Goal: Task Accomplishment & Management: Manage account settings

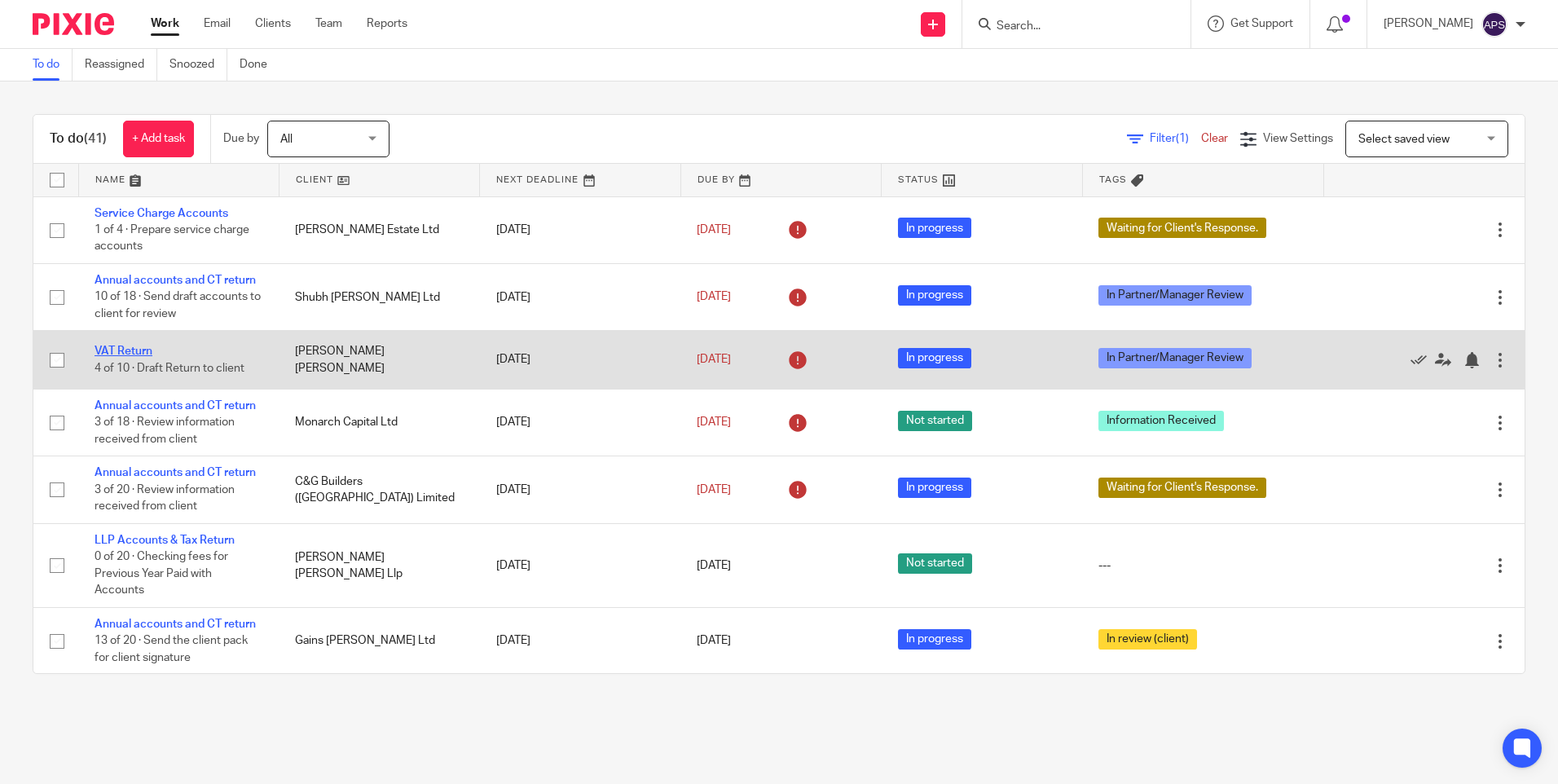
click at [121, 355] on link "VAT Return" at bounding box center [123, 351] width 58 height 12
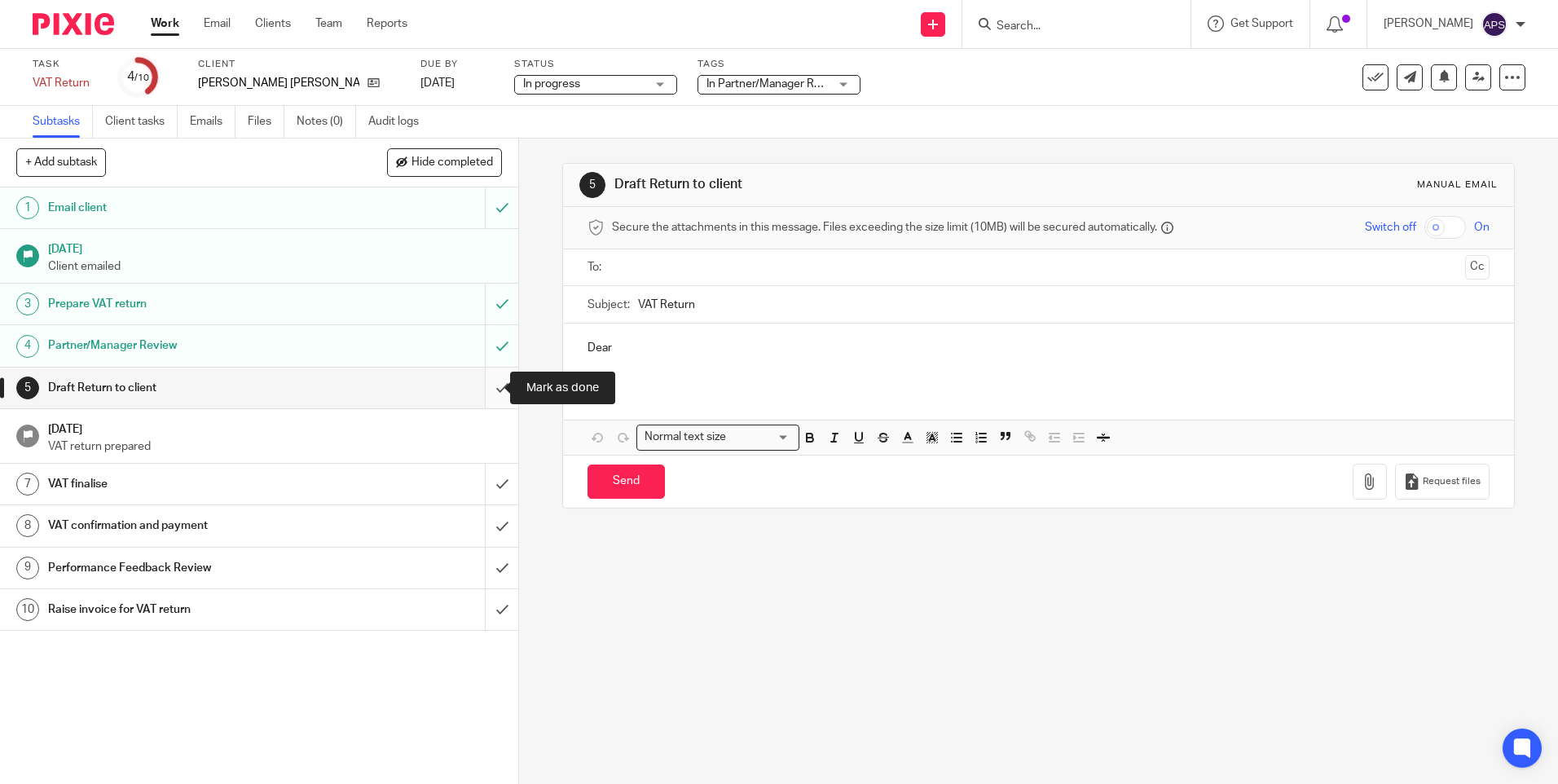
click at [489, 389] on input "submit" at bounding box center [259, 388] width 518 height 41
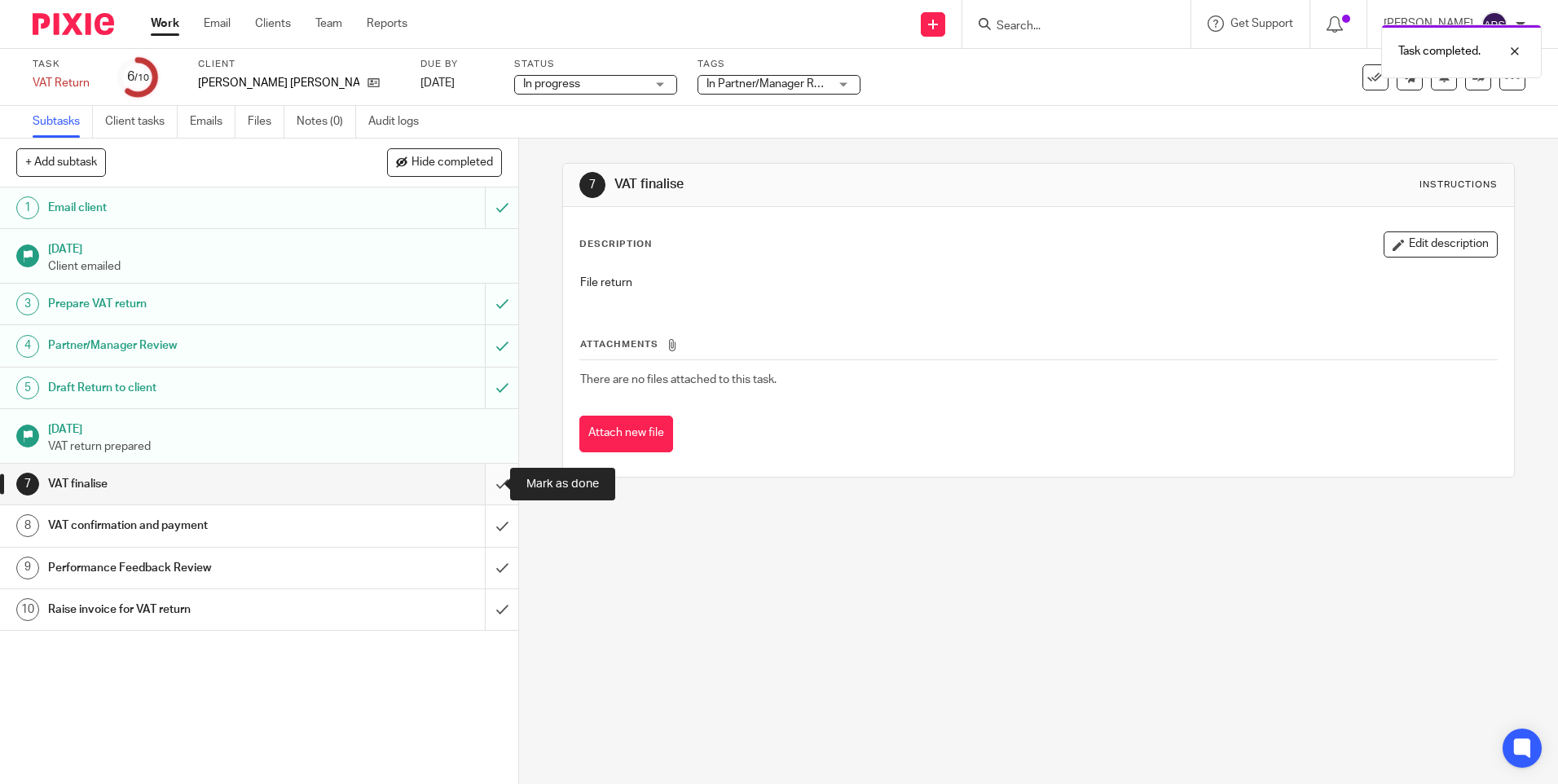
click at [485, 483] on input "submit" at bounding box center [259, 484] width 518 height 41
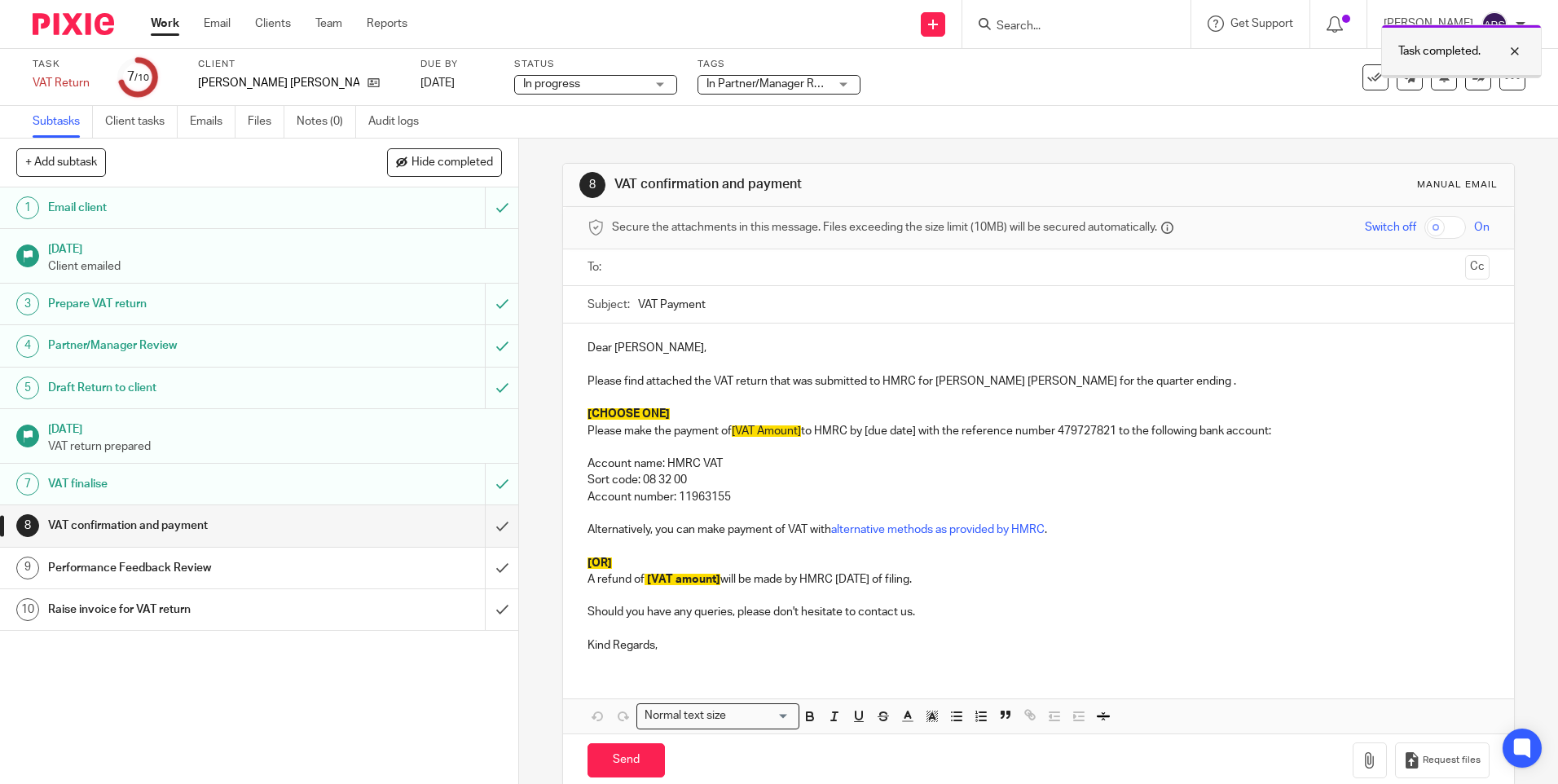
click at [1514, 50] on div at bounding box center [1503, 51] width 44 height 19
click at [325, 124] on link "Notes (0)" at bounding box center [326, 121] width 59 height 32
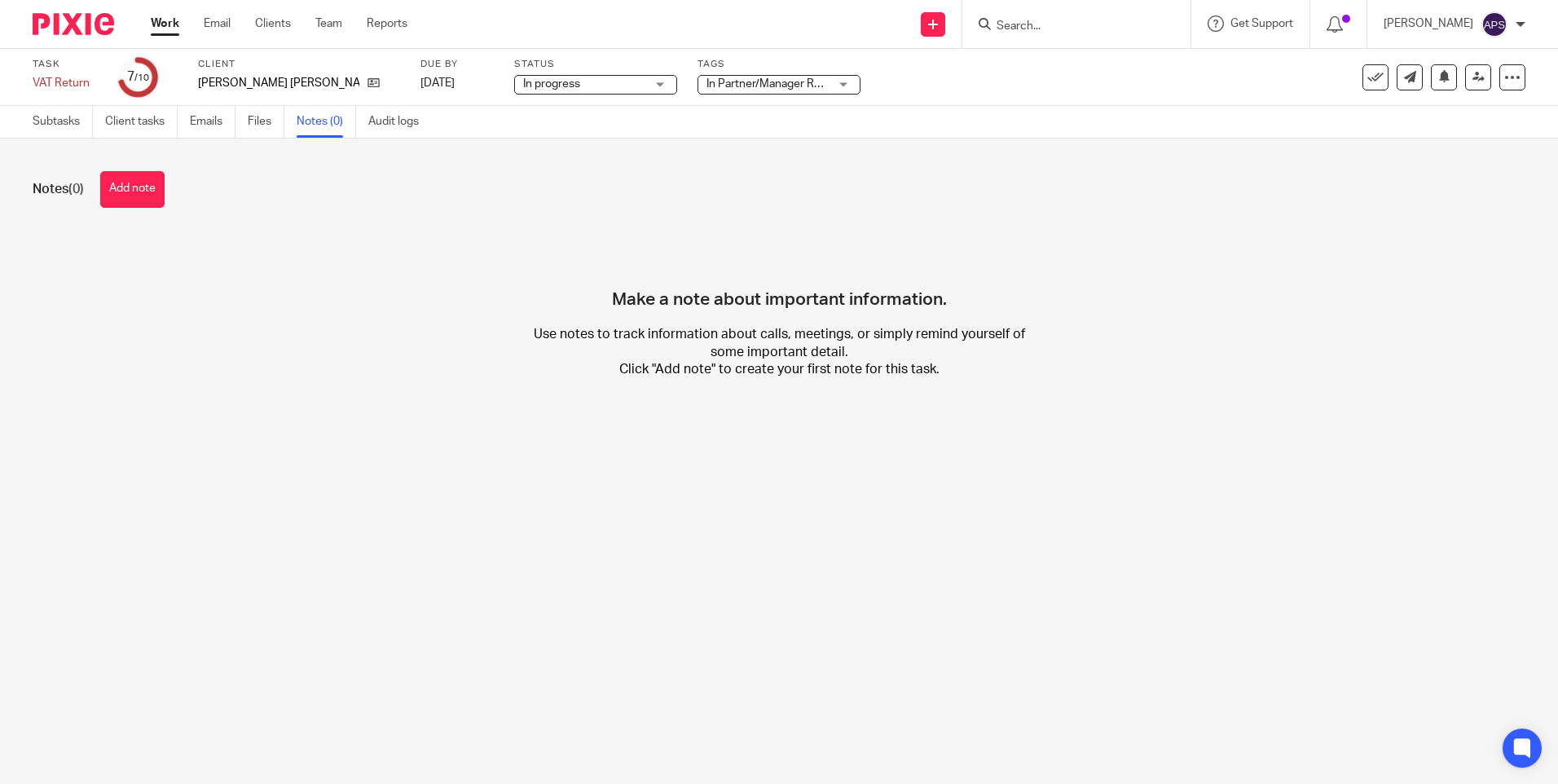
click at [143, 200] on button "Add note" at bounding box center [132, 189] width 64 height 37
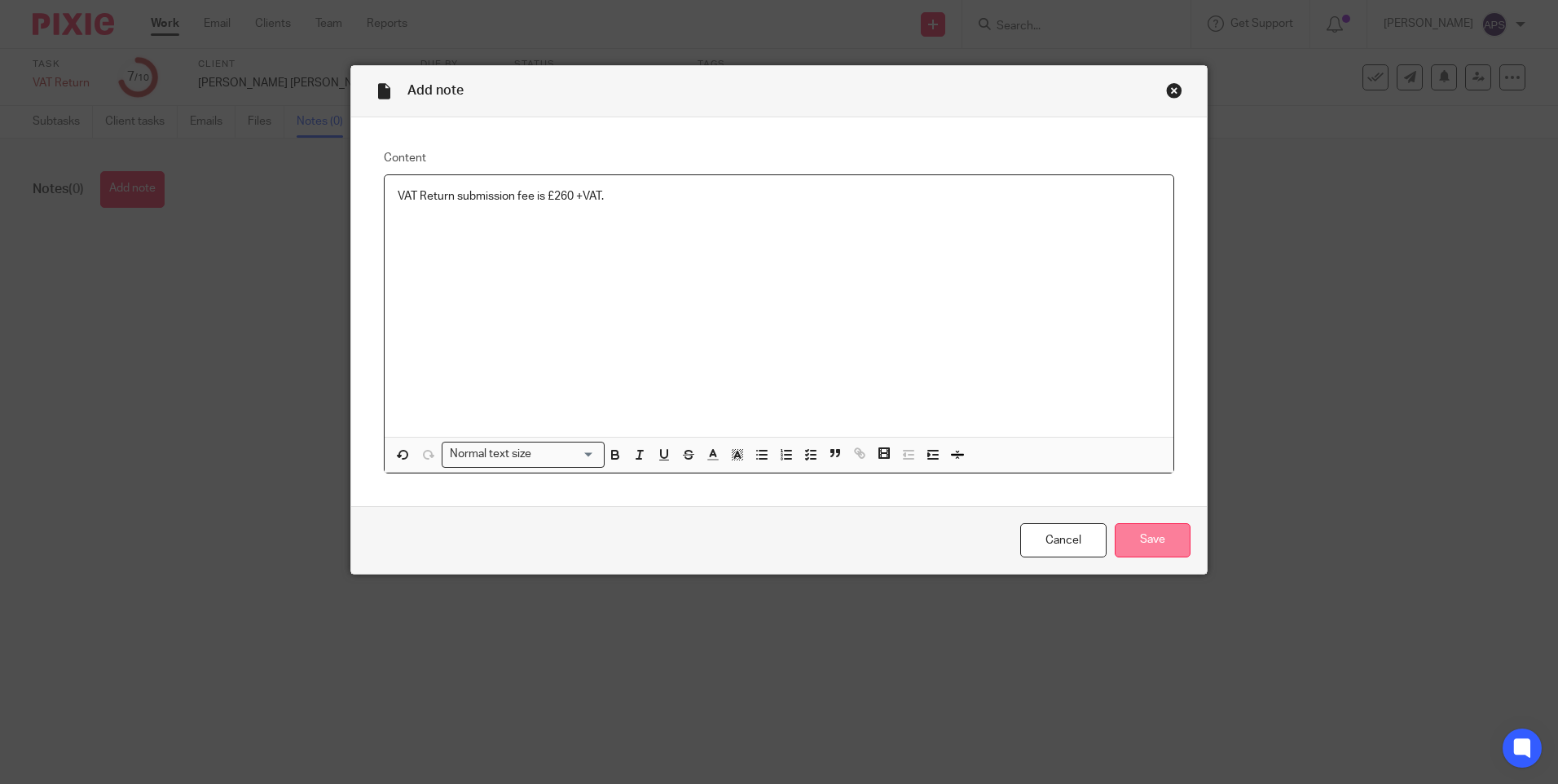
click at [1157, 532] on input "Save" at bounding box center [1153, 540] width 76 height 35
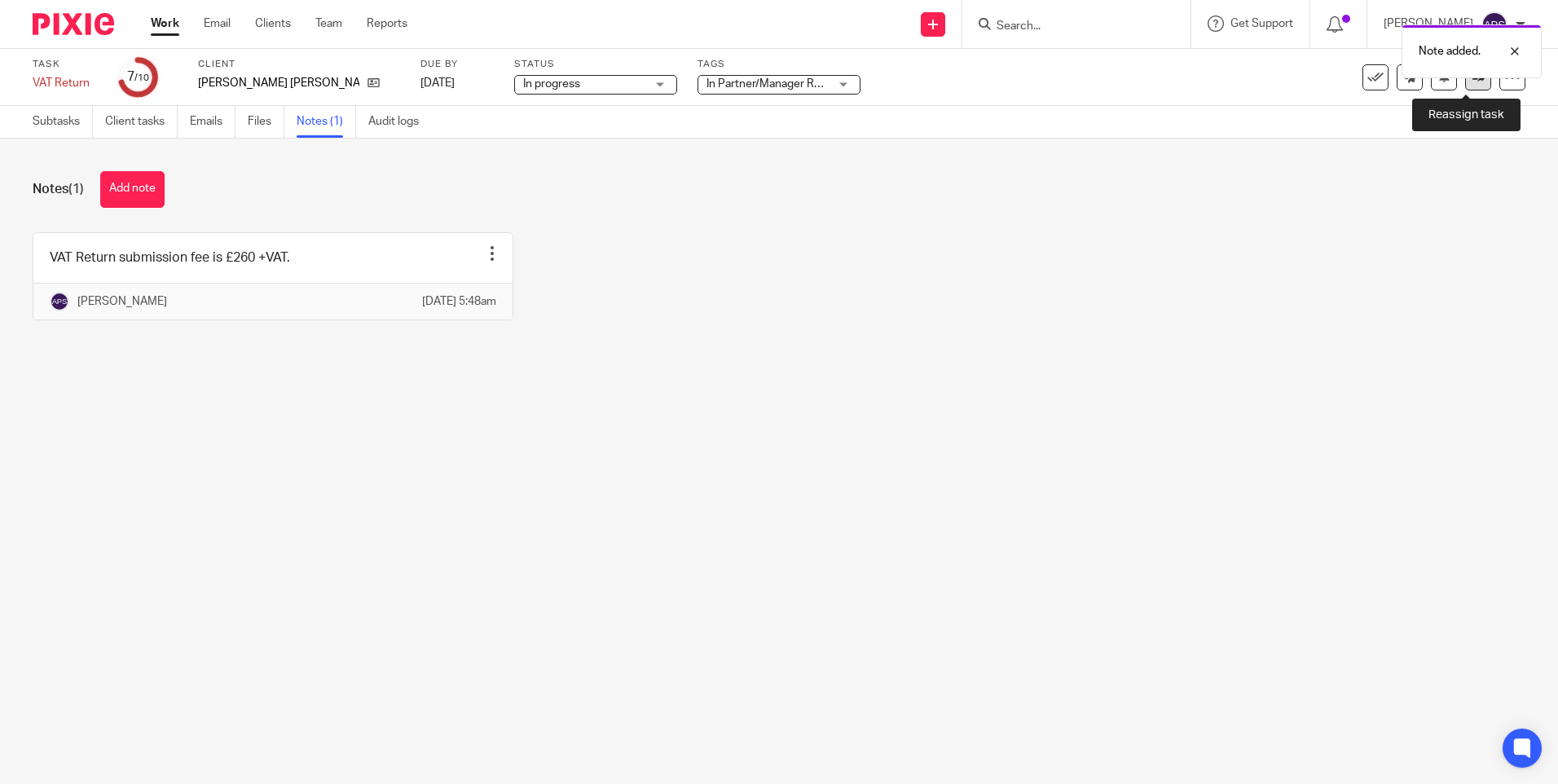
click at [1476, 80] on link at bounding box center [1478, 77] width 26 height 26
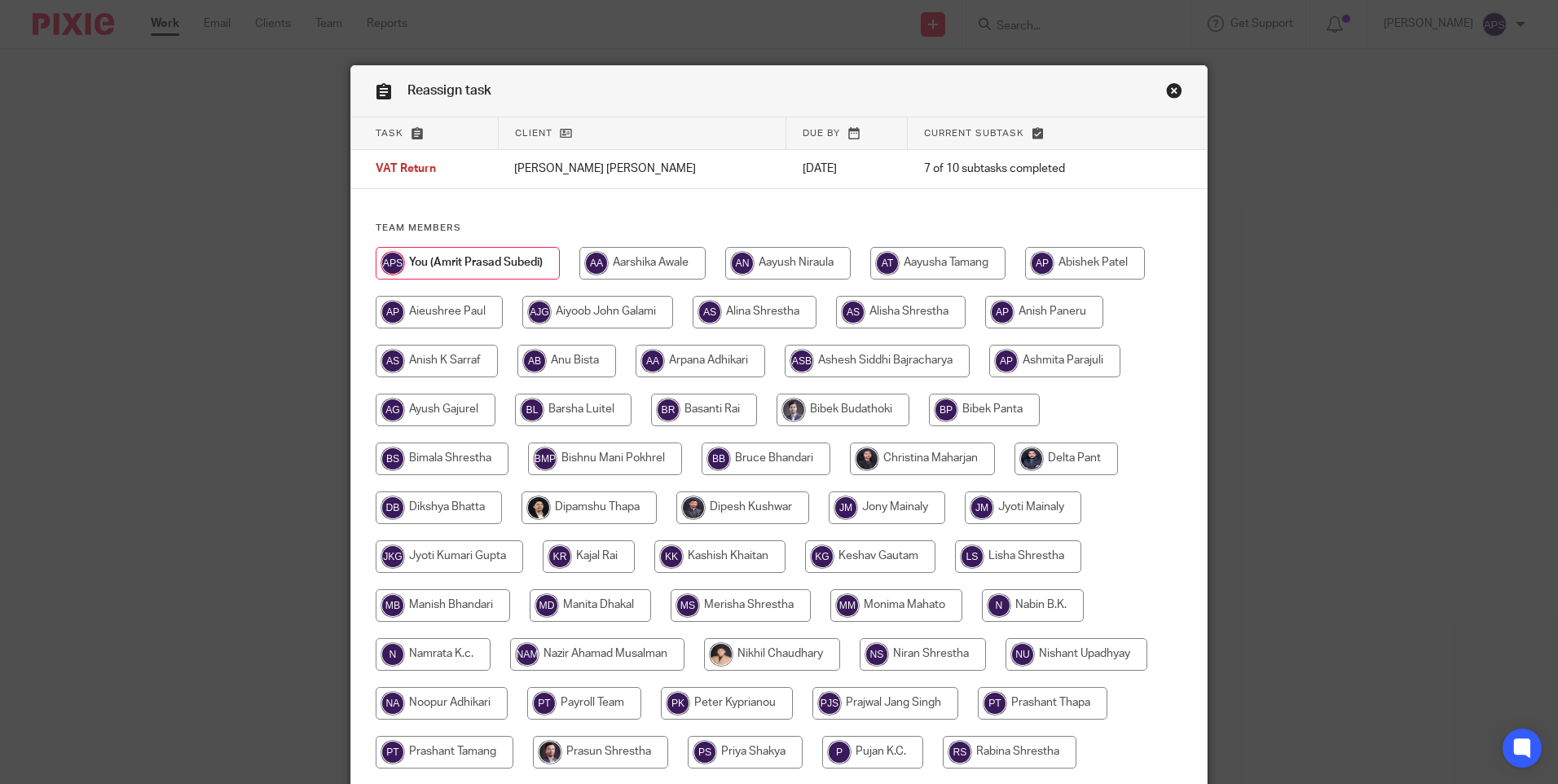
scroll to position [477, 0]
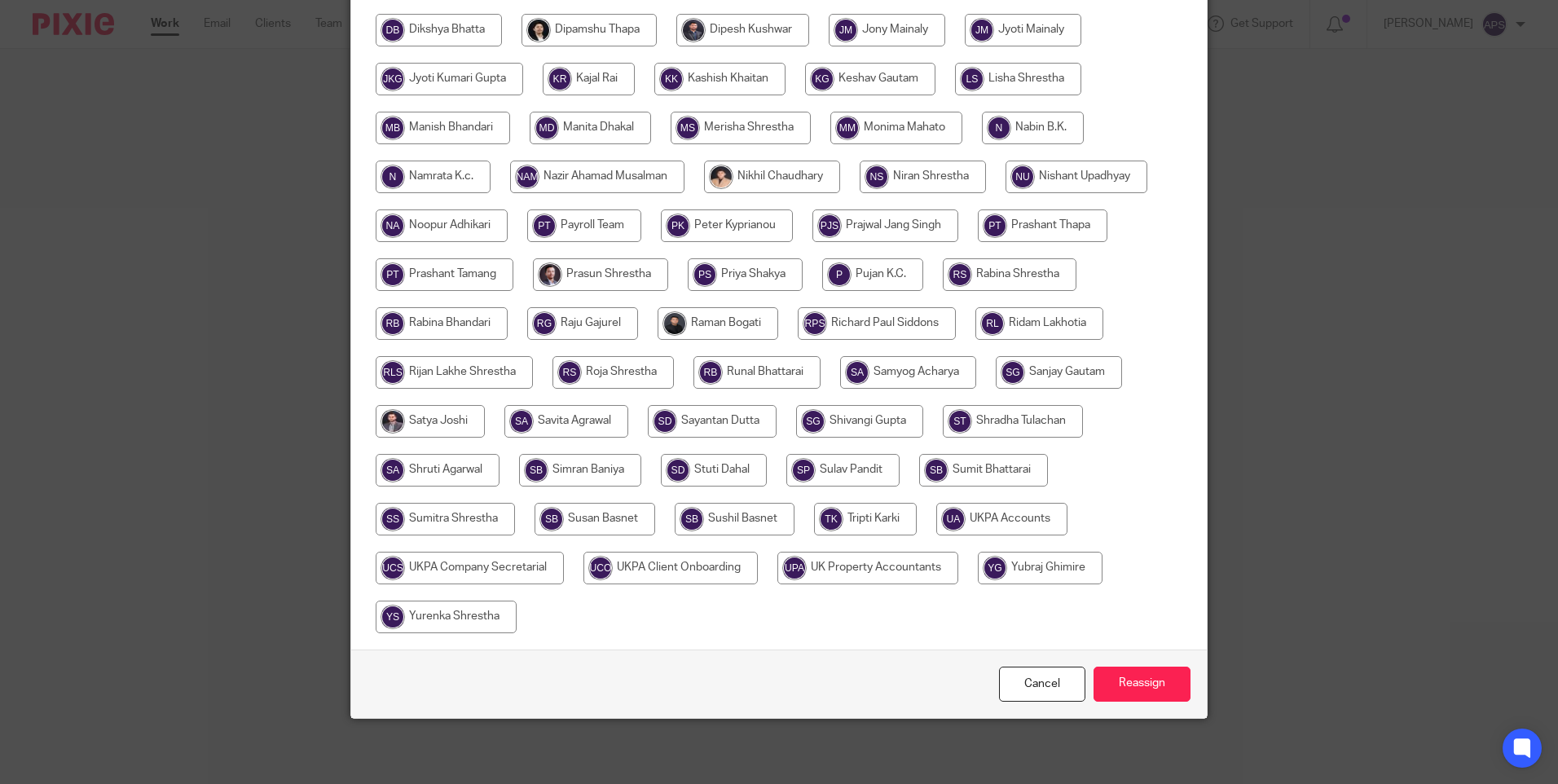
click at [993, 526] on input "radio" at bounding box center [1002, 519] width 131 height 33
radio input "true"
click at [1141, 688] on input "Reassign" at bounding box center [1143, 684] width 97 height 35
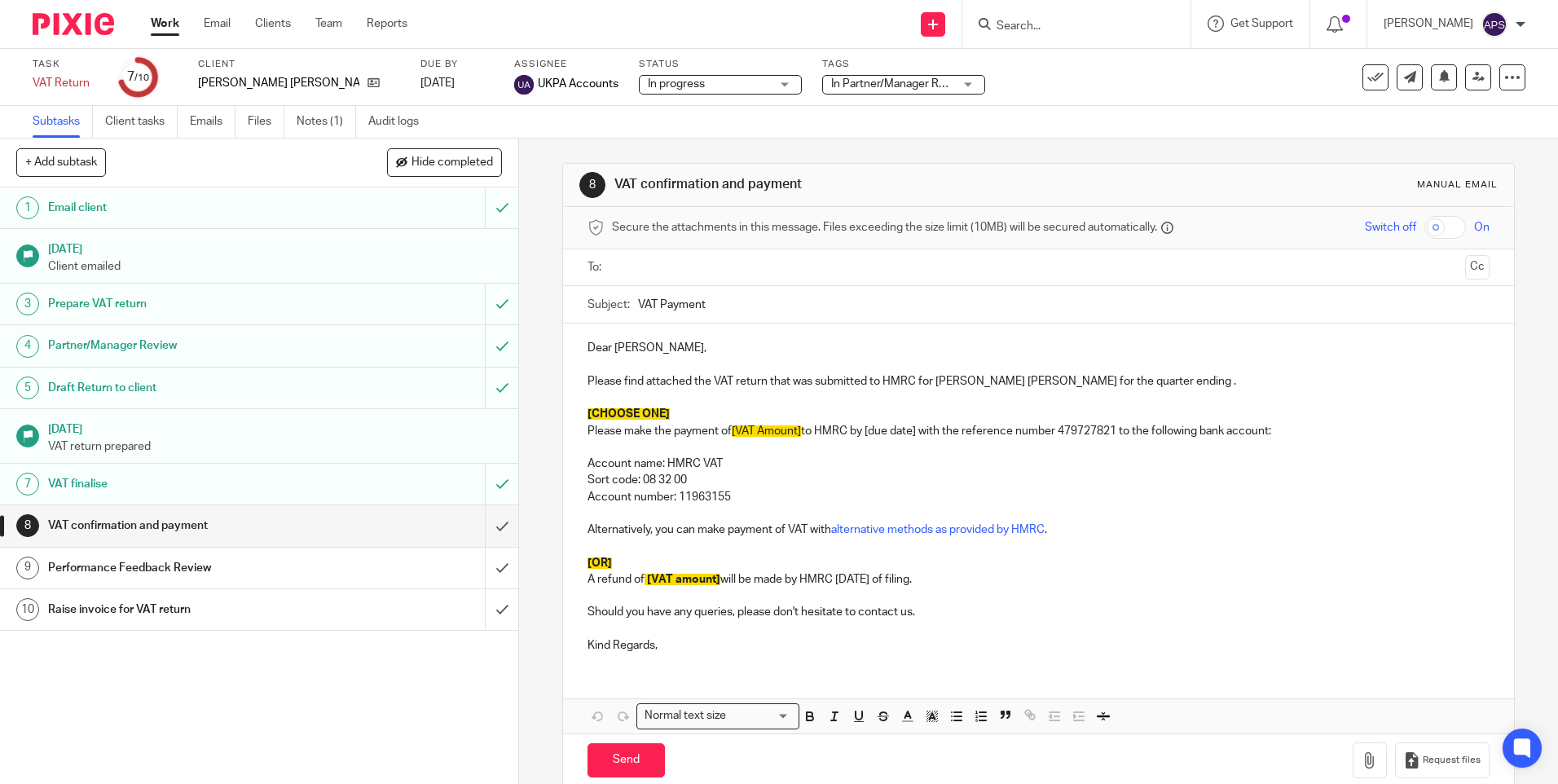
click at [87, 32] on img at bounding box center [74, 23] width 82 height 22
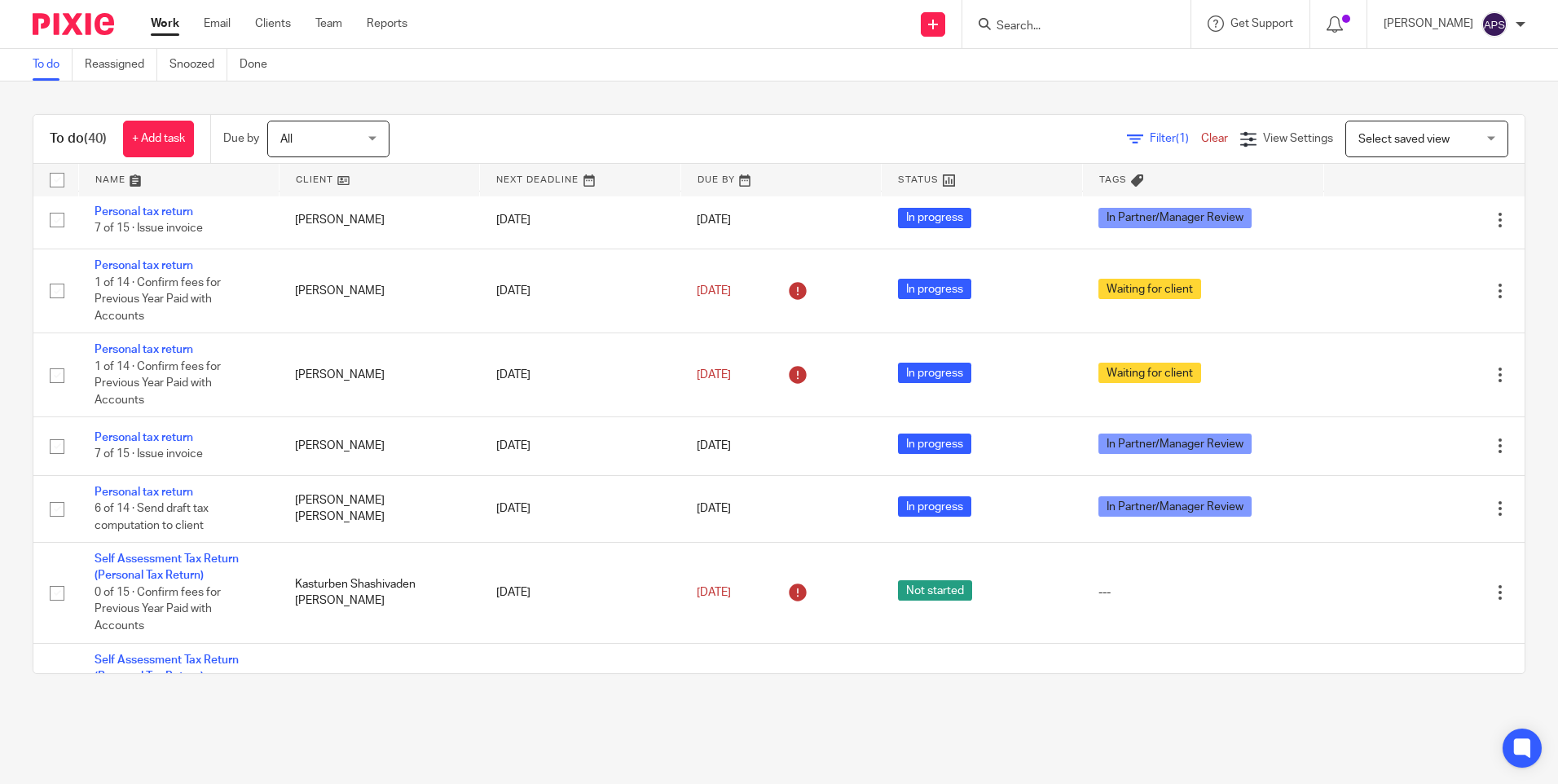
scroll to position [815, 0]
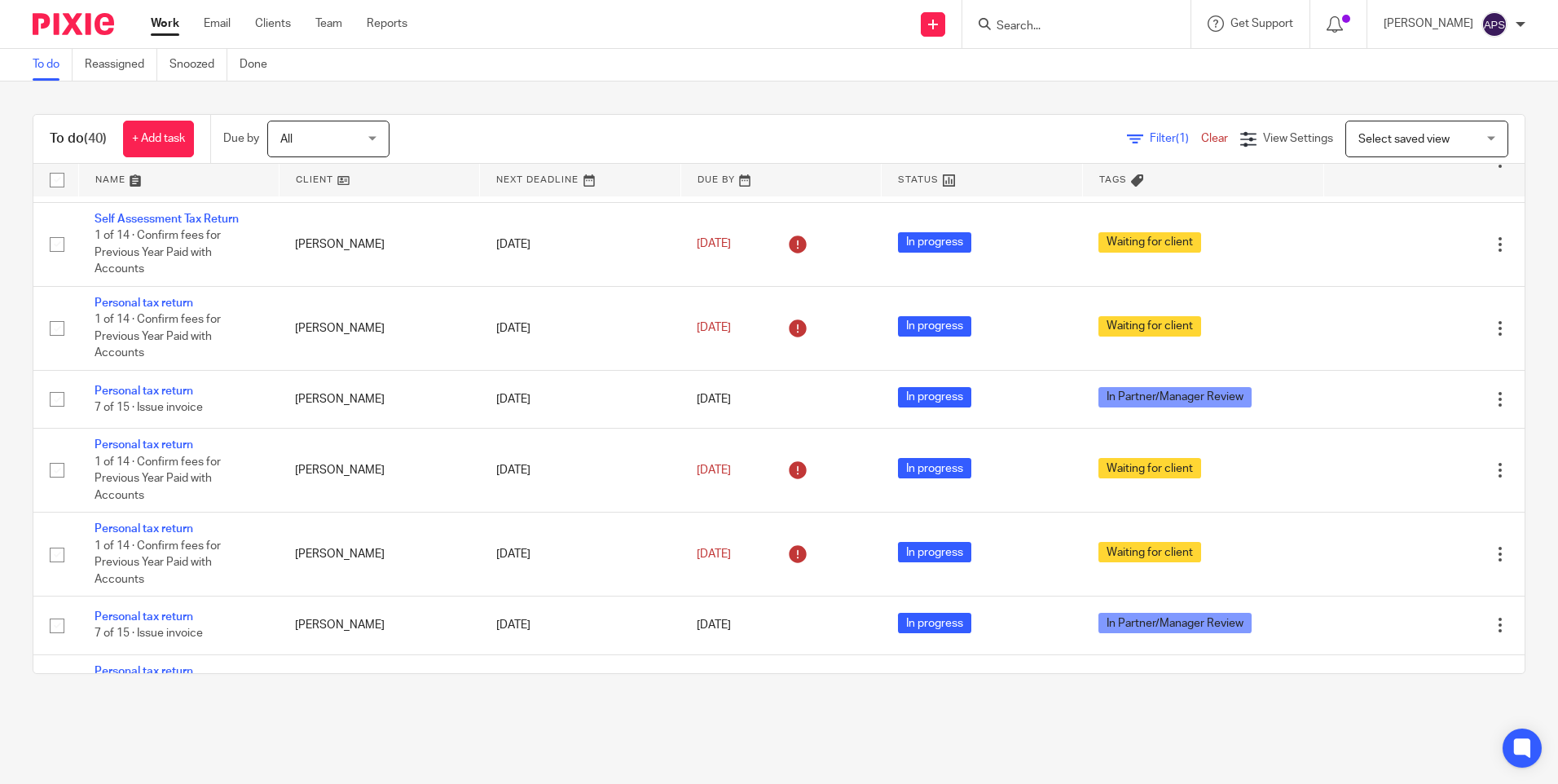
click at [999, 31] on input "Search" at bounding box center [1068, 26] width 147 height 15
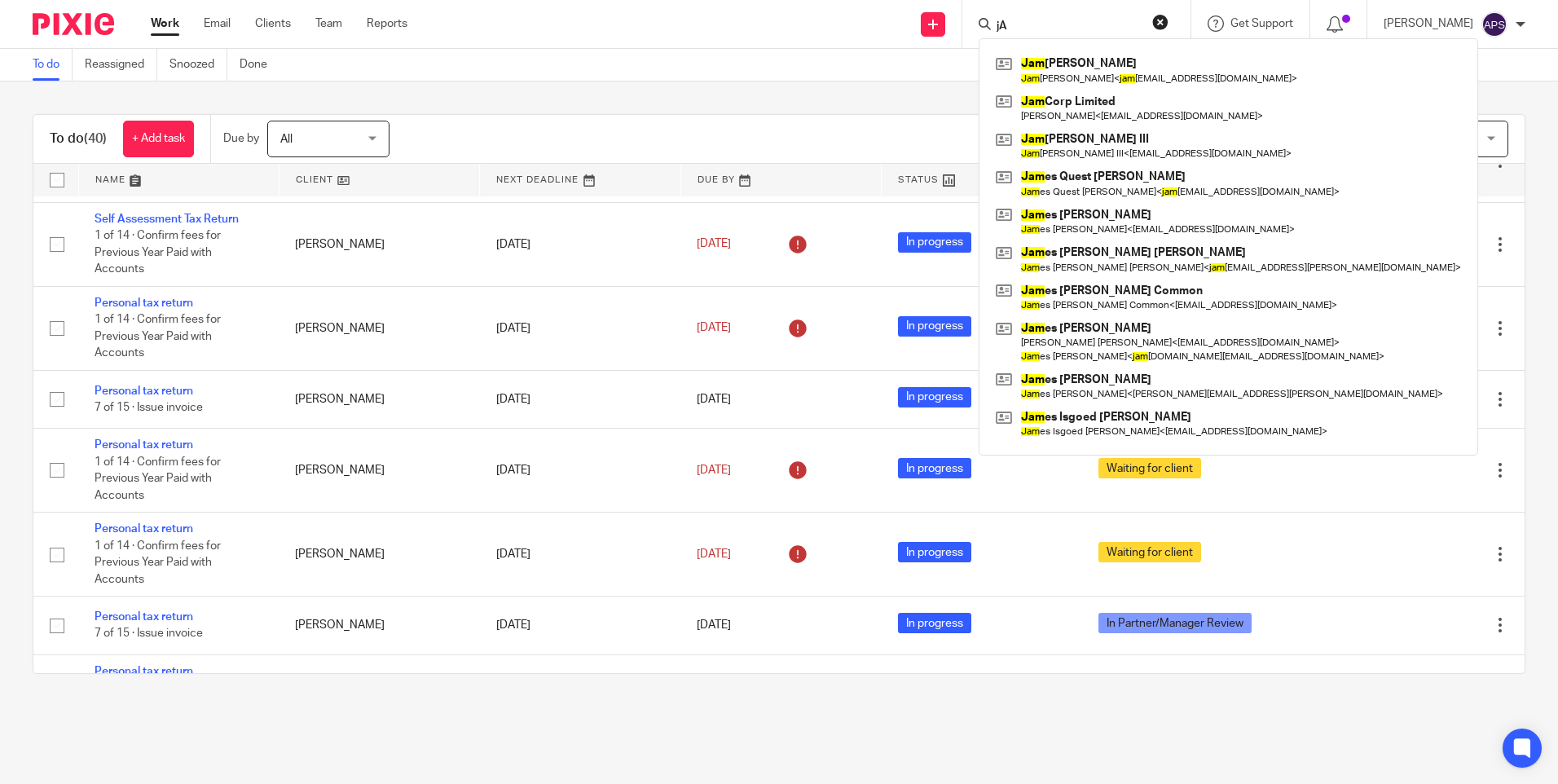
type input "j"
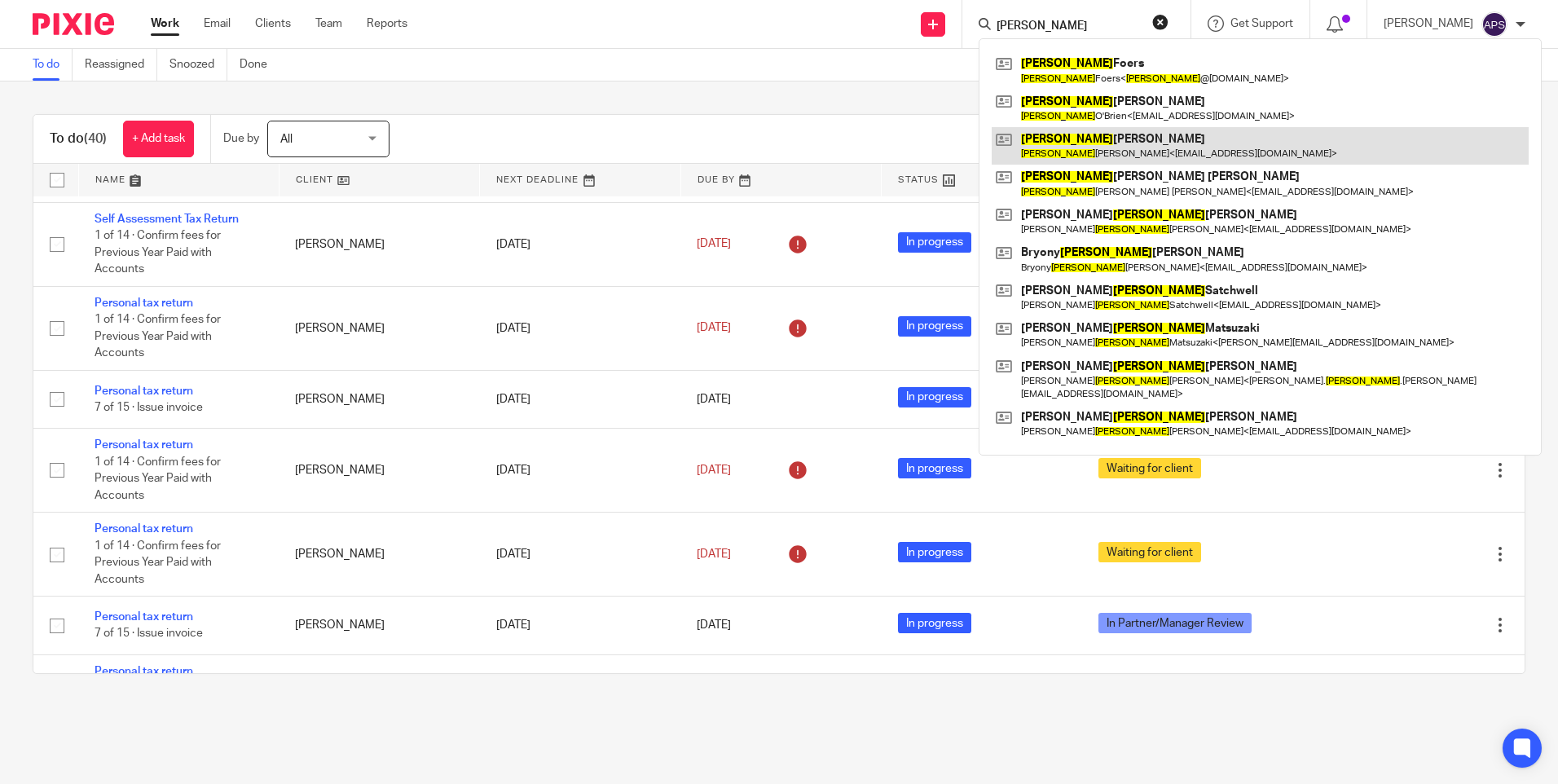
type input "jane"
click at [1095, 130] on link at bounding box center [1260, 146] width 537 height 38
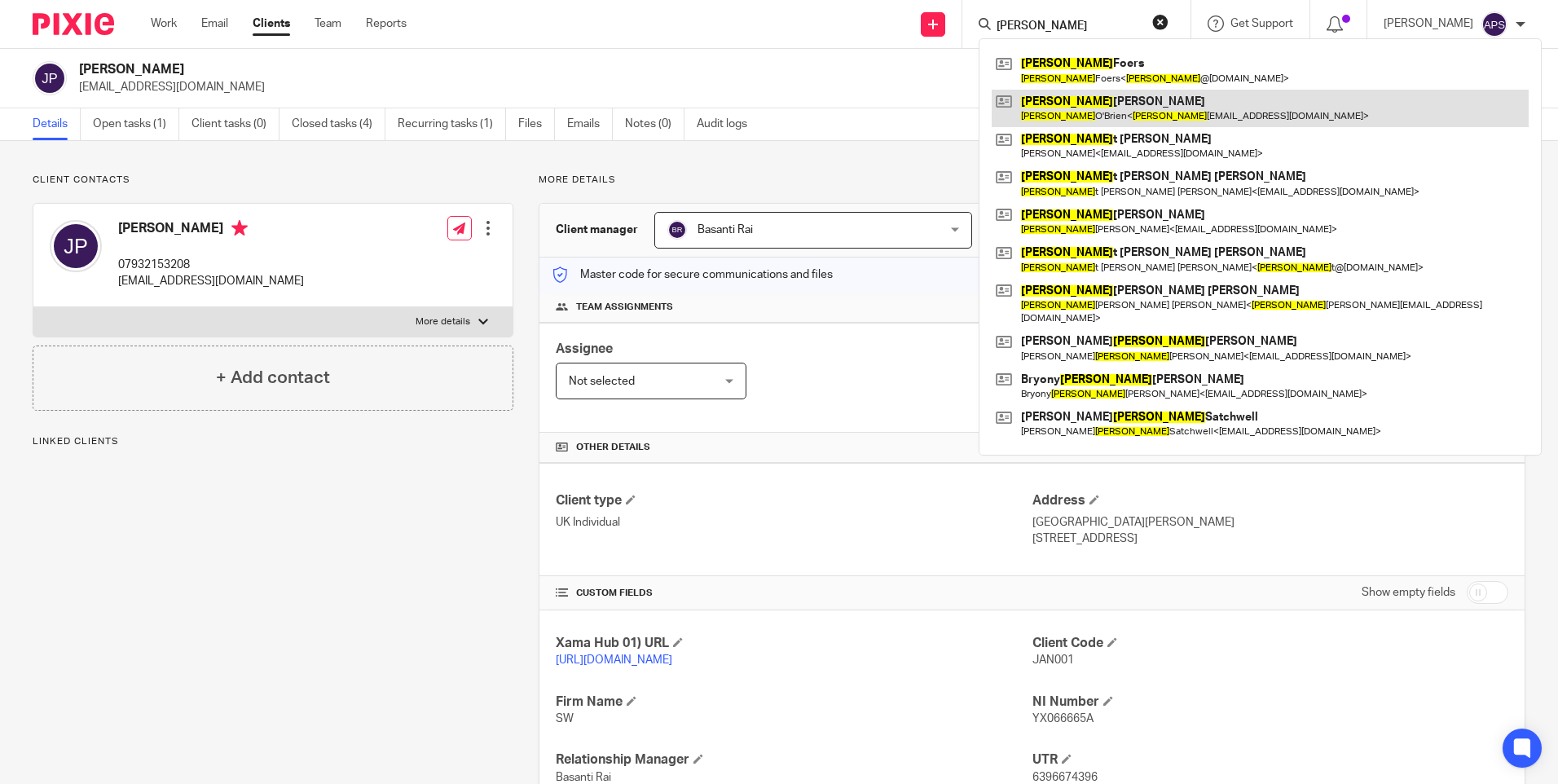
type input "jane"
click at [1042, 107] on link at bounding box center [1260, 108] width 537 height 38
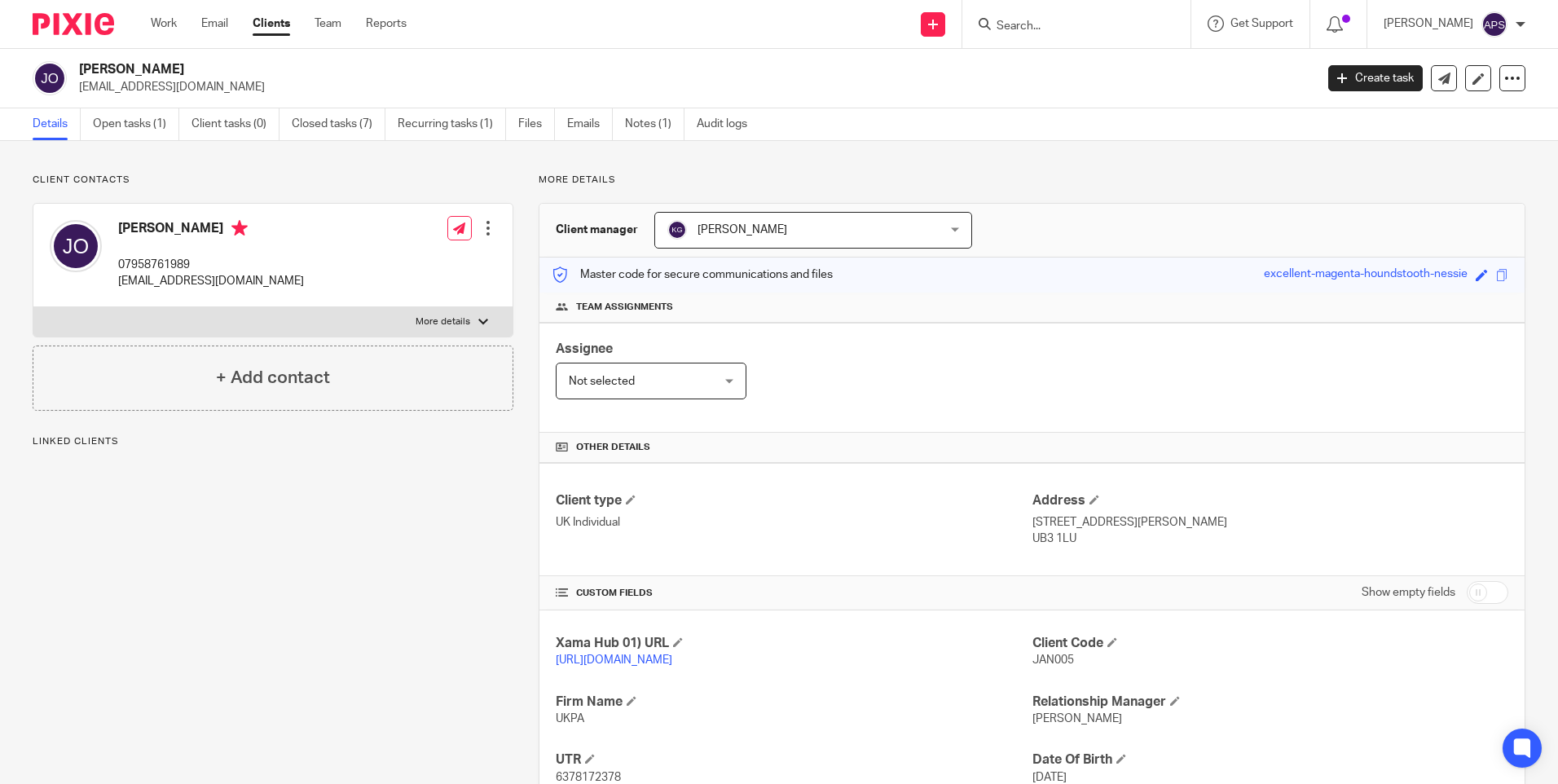
click at [526, 187] on div "More details Client manager [PERSON_NAME] [PERSON_NAME] [PERSON_NAME] [PERSON_N…" at bounding box center [1019, 550] width 1012 height 754
click at [524, 221] on div "More details Client manager [PERSON_NAME] [PERSON_NAME] [PERSON_NAME] [PERSON_N…" at bounding box center [1019, 550] width 1012 height 754
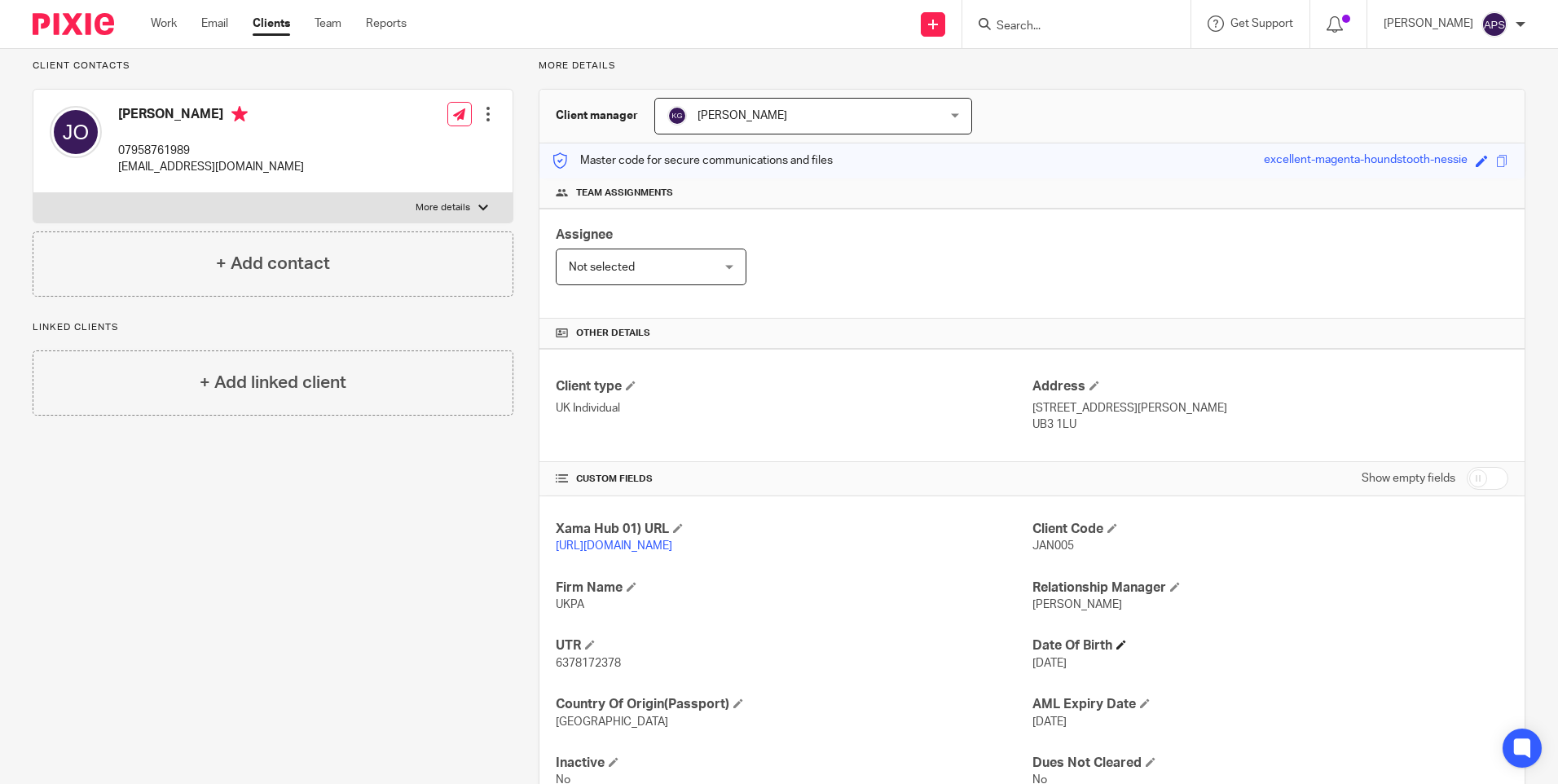
scroll to position [193, 0]
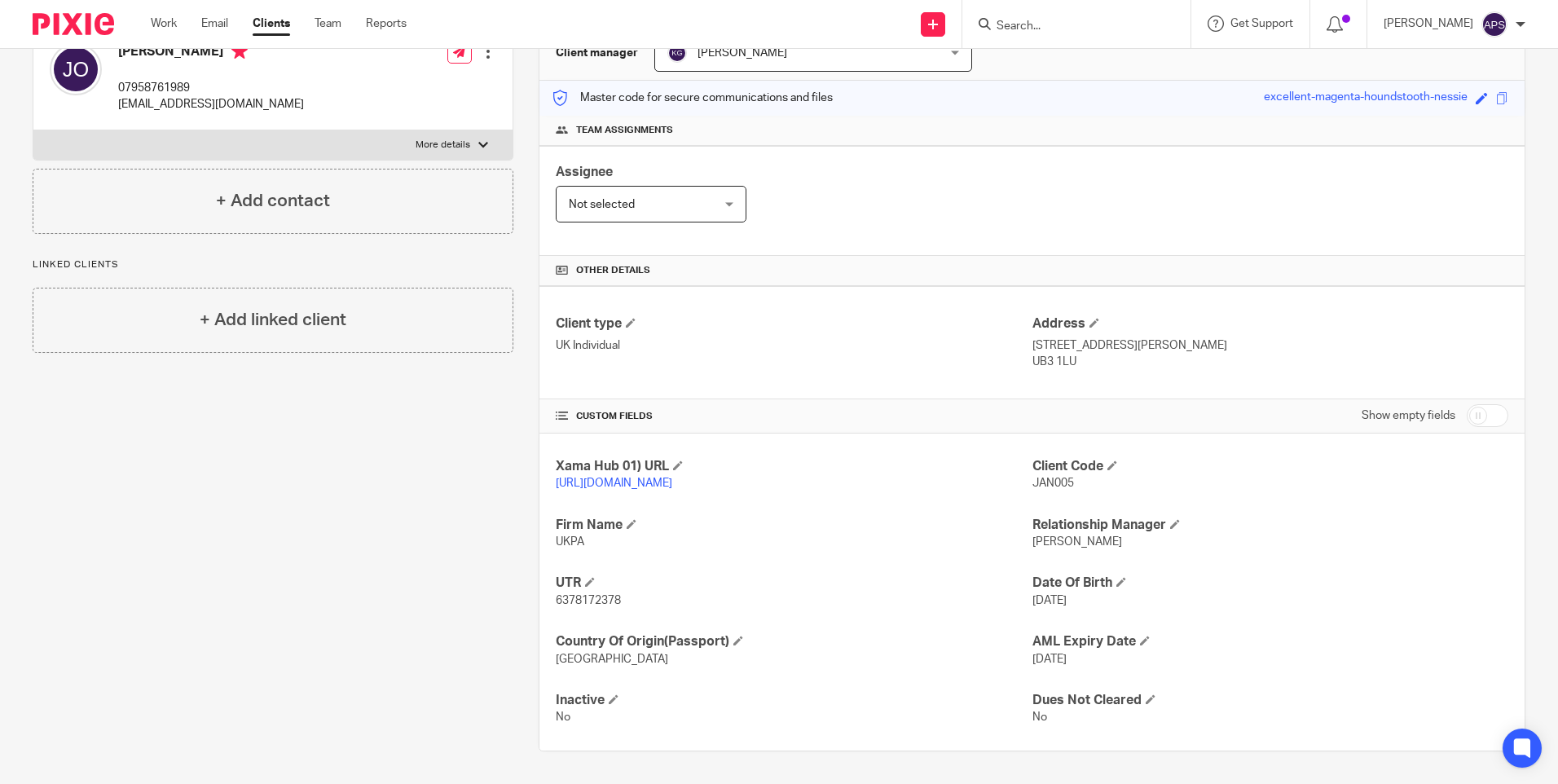
click at [96, 531] on div "Client contacts [PERSON_NAME] 07958761989 [EMAIL_ADDRESS][DOMAIN_NAME] Edit con…" at bounding box center [260, 374] width 506 height 754
